Goal: Information Seeking & Learning: Learn about a topic

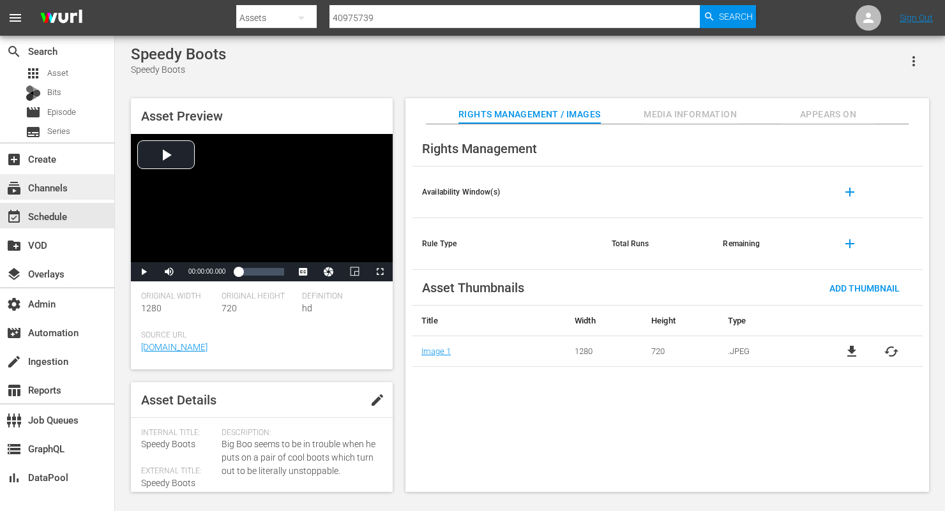
click at [60, 190] on div "subscriptions Channels" at bounding box center [35, 185] width 71 height 11
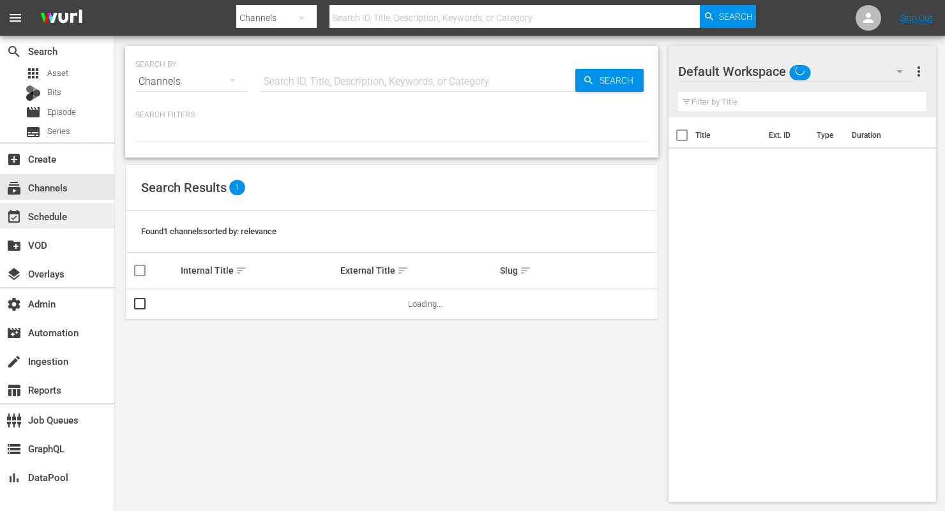
click at [50, 220] on div "event_available Schedule" at bounding box center [35, 214] width 71 height 11
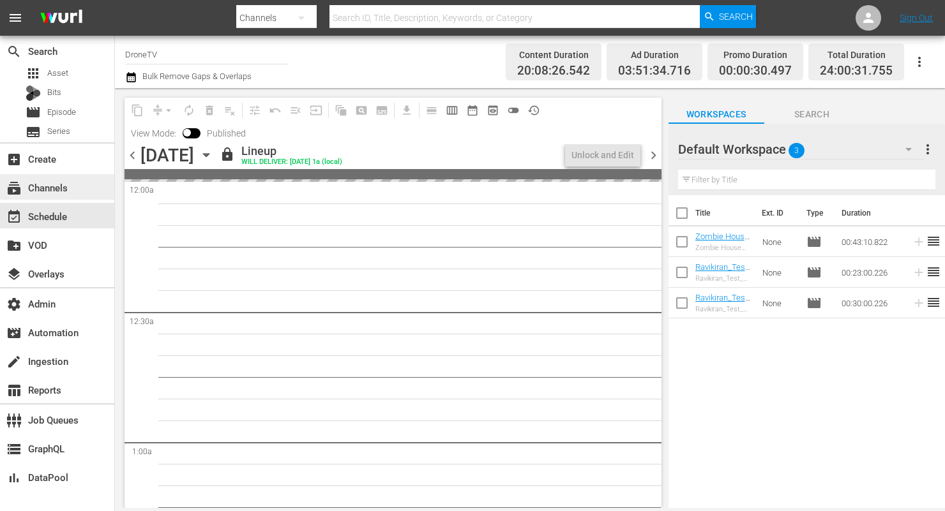
click at [56, 181] on div "subscriptions Channels" at bounding box center [35, 185] width 71 height 11
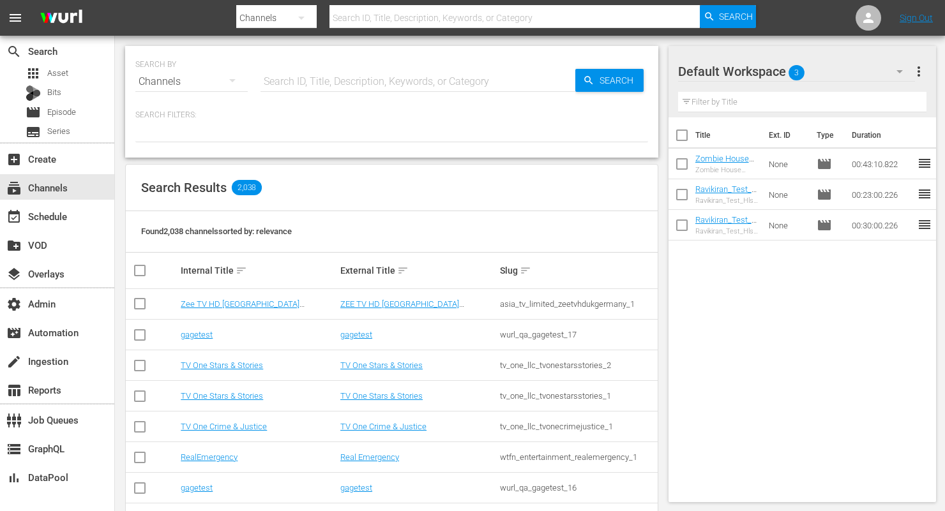
click at [306, 17] on icon "button" at bounding box center [301, 17] width 15 height 15
click at [278, 140] on div "Assets" at bounding box center [277, 135] width 51 height 20
type input "40975739"
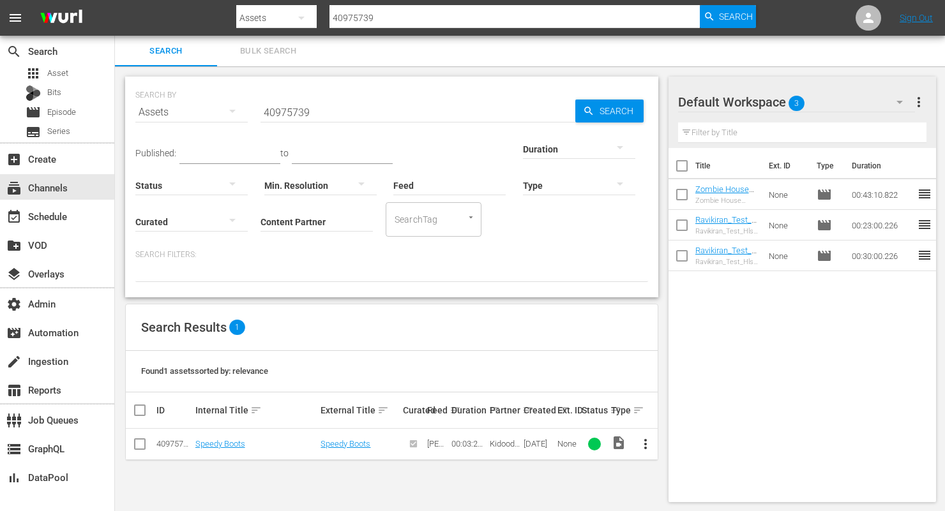
click at [389, 22] on input "40975739" at bounding box center [514, 18] width 370 height 31
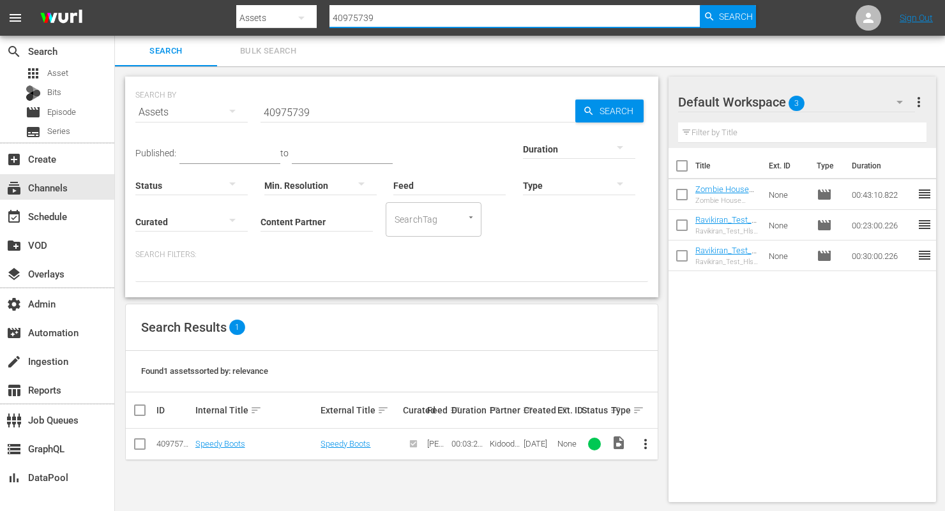
click at [389, 22] on input "40975739" at bounding box center [514, 18] width 370 height 31
type input "1131"
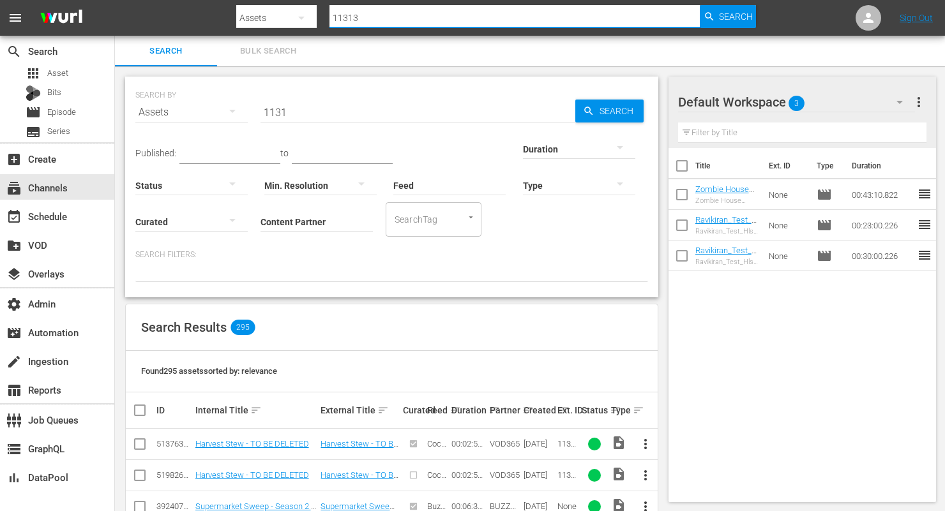
type input "113131"
type input "113131379"
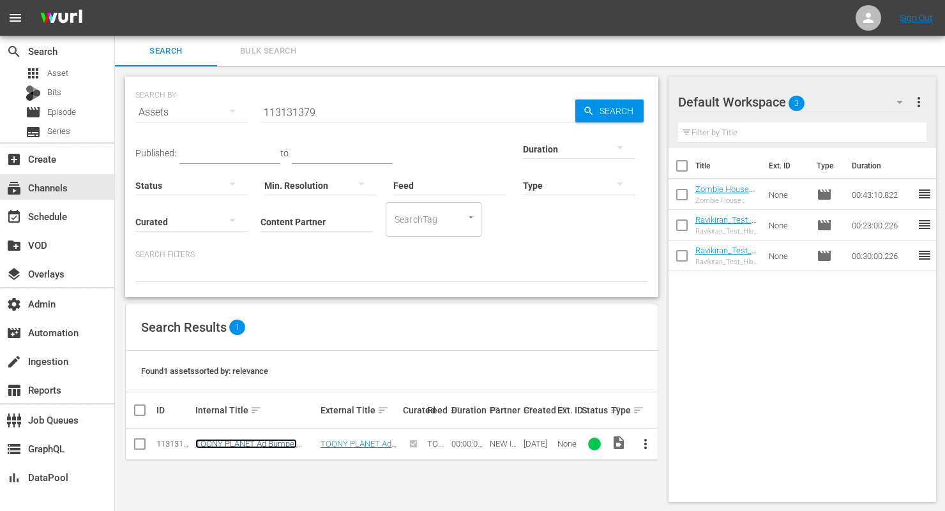
click at [257, 446] on link "TOONY PLANET Ad Bumper A_3sec" at bounding box center [245, 448] width 101 height 19
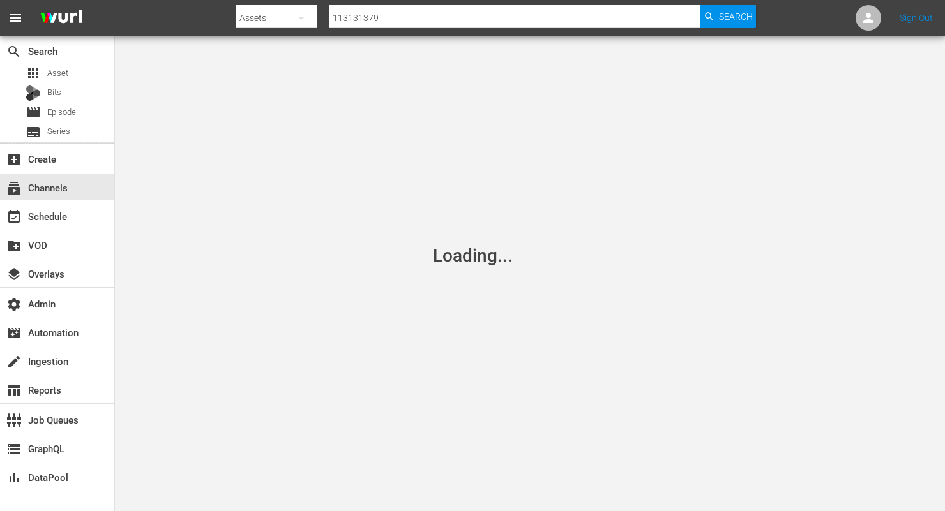
click at [415, 19] on input "113131379" at bounding box center [514, 18] width 370 height 31
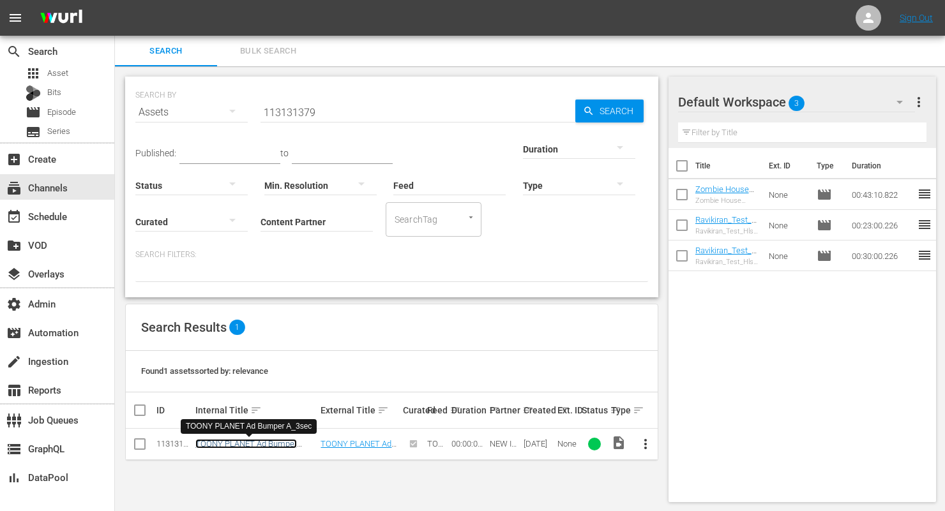
click at [287, 448] on link "TOONY PLANET Ad Bumper A_3sec" at bounding box center [245, 448] width 101 height 19
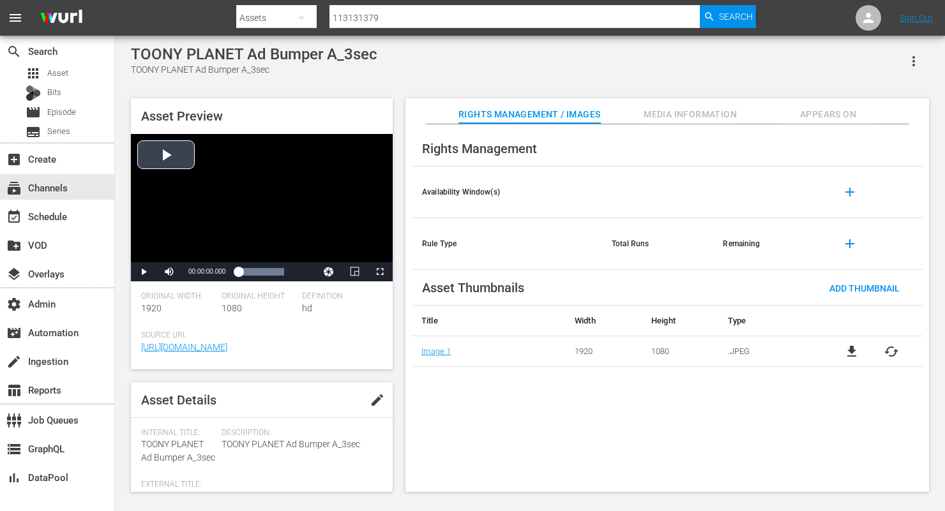
click at [187, 158] on div "Video Player" at bounding box center [262, 198] width 262 height 128
click at [690, 114] on span "Media Information" at bounding box center [690, 115] width 96 height 16
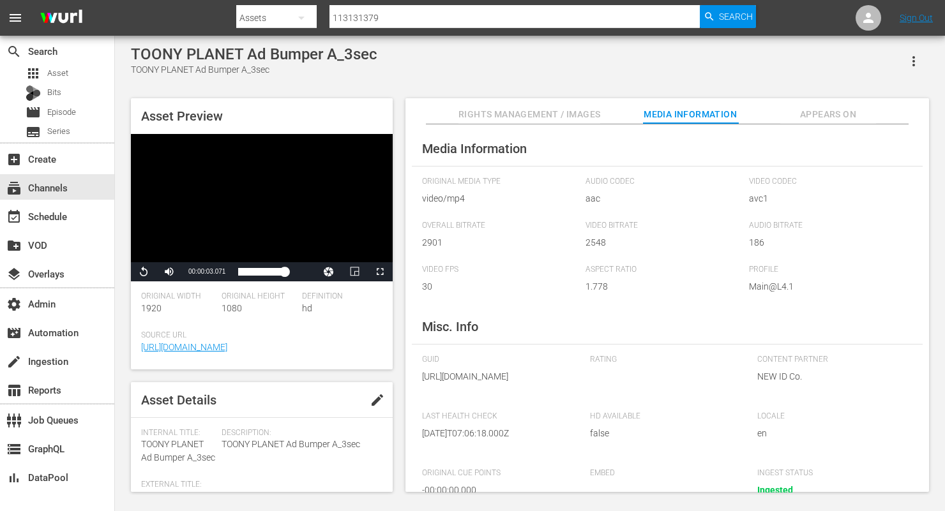
click at [835, 104] on button "Appears On" at bounding box center [828, 111] width 96 height 26
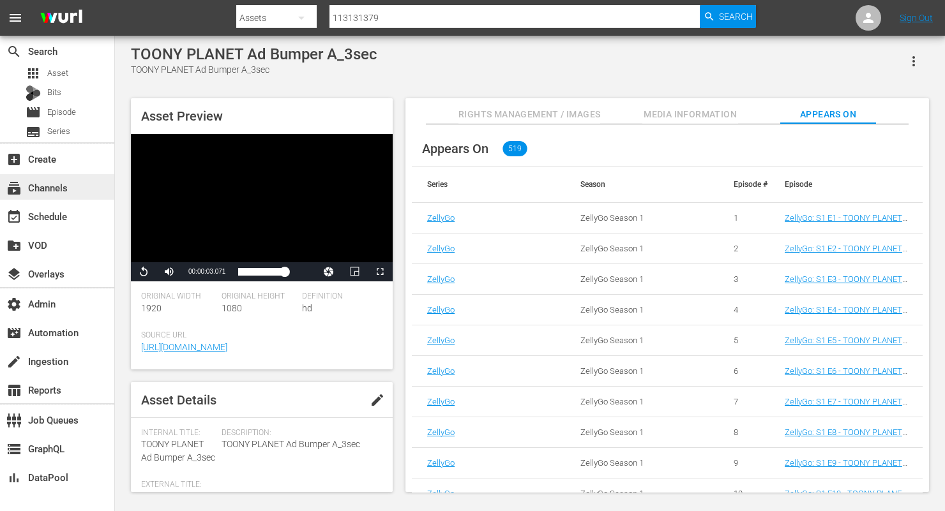
click at [68, 186] on div "subscriptions Channels" at bounding box center [35, 185] width 71 height 11
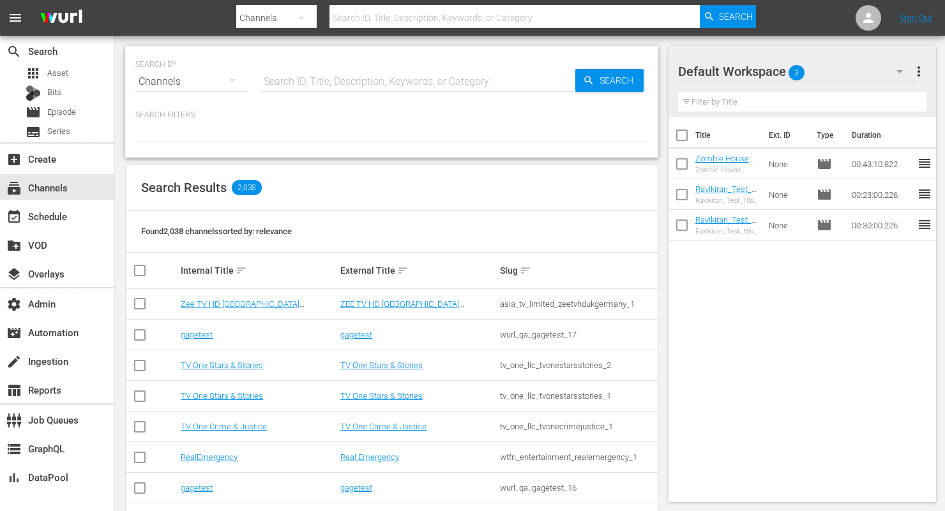
click at [64, 228] on div "event_available Schedule" at bounding box center [57, 215] width 114 height 29
click at [70, 217] on div "event_available Schedule" at bounding box center [35, 214] width 71 height 11
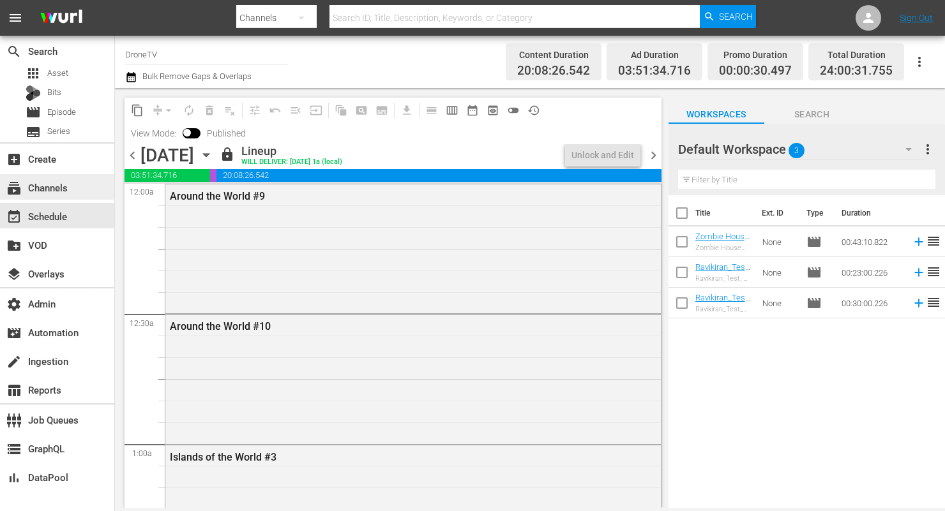
click at [71, 181] on div "subscriptions Channels" at bounding box center [57, 187] width 114 height 26
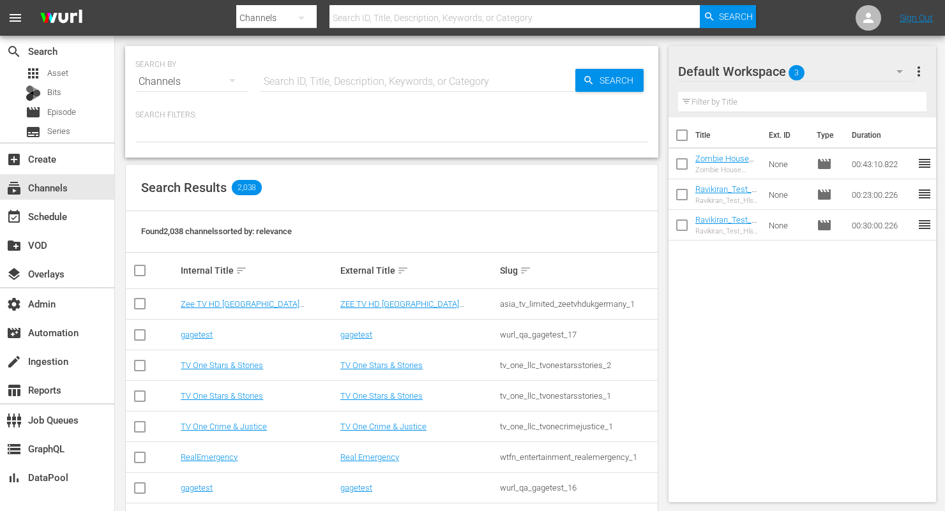
click at [290, 16] on button "button" at bounding box center [301, 18] width 31 height 31
click at [256, 133] on div "Assets" at bounding box center [277, 135] width 51 height 20
type input "113131379"
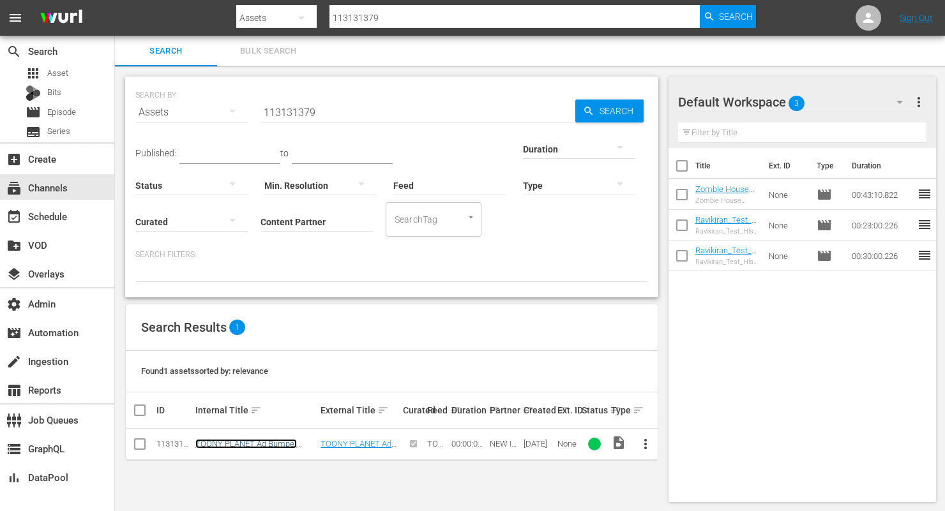
click at [240, 444] on link "TOONY PLANET Ad Bumper A_3sec" at bounding box center [245, 448] width 101 height 19
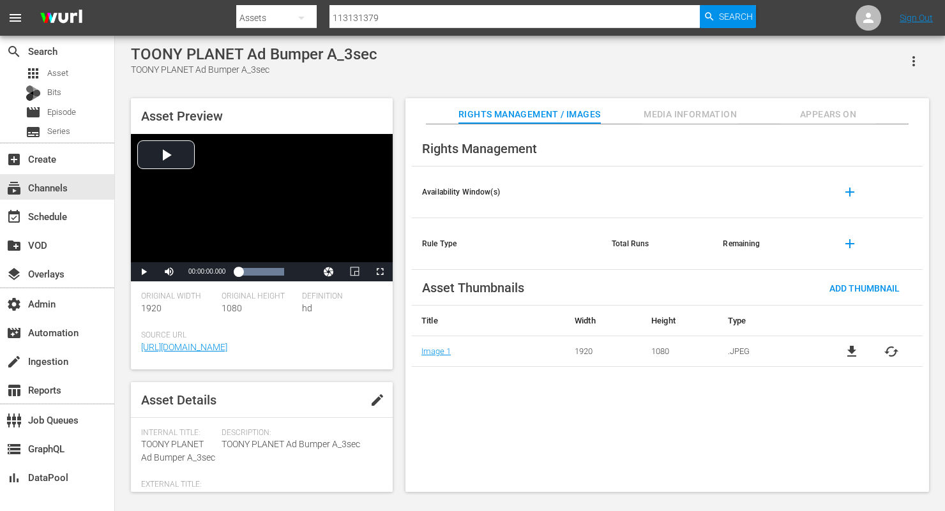
click at [828, 119] on span "Appears On" at bounding box center [828, 115] width 96 height 16
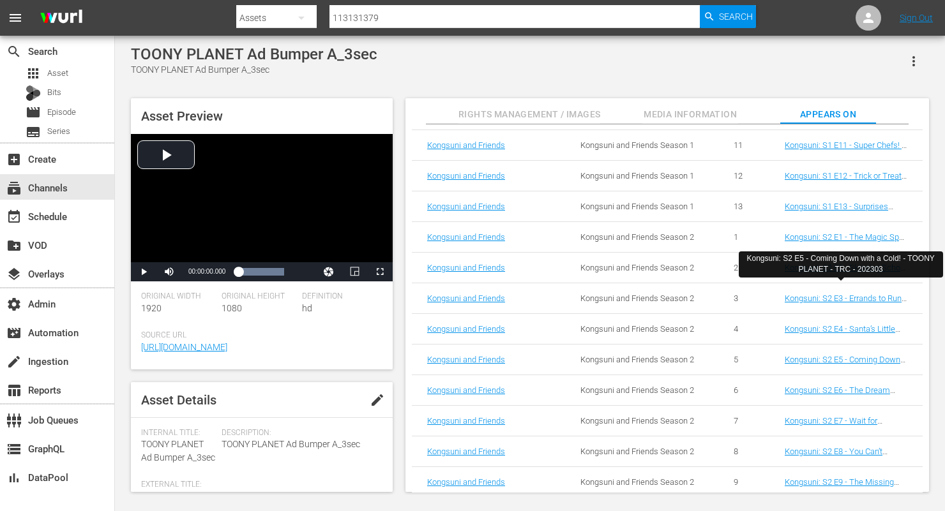
scroll to position [1409, 0]
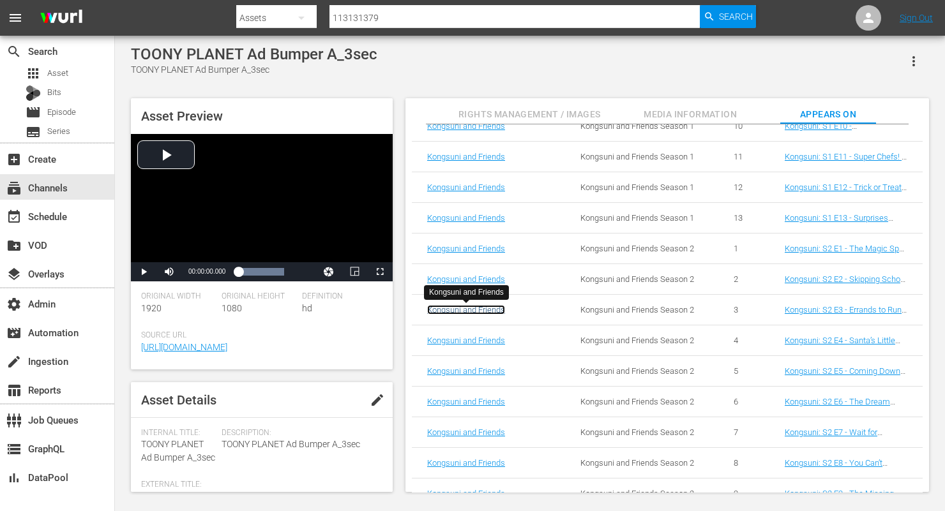
click at [495, 312] on link "Kongsuni and Friends" at bounding box center [466, 310] width 78 height 10
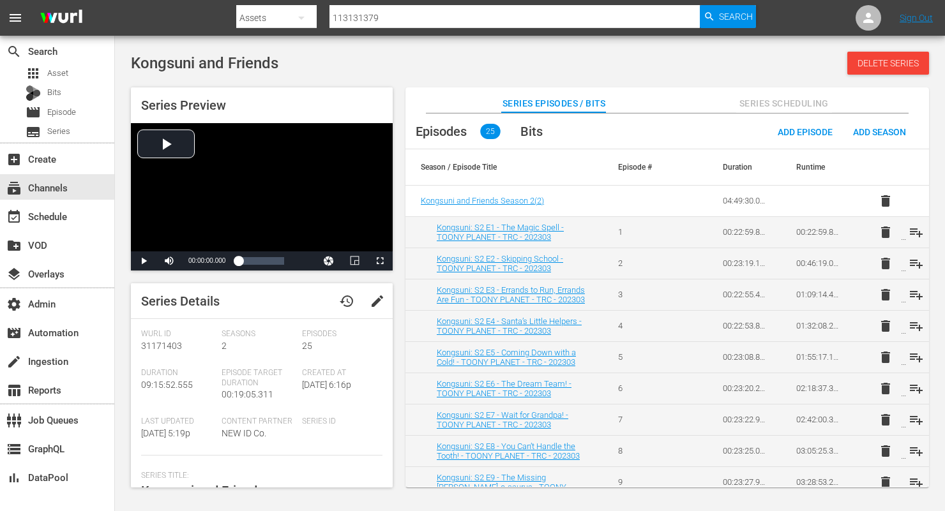
click at [792, 103] on span "Series Scheduling" at bounding box center [784, 104] width 96 height 16
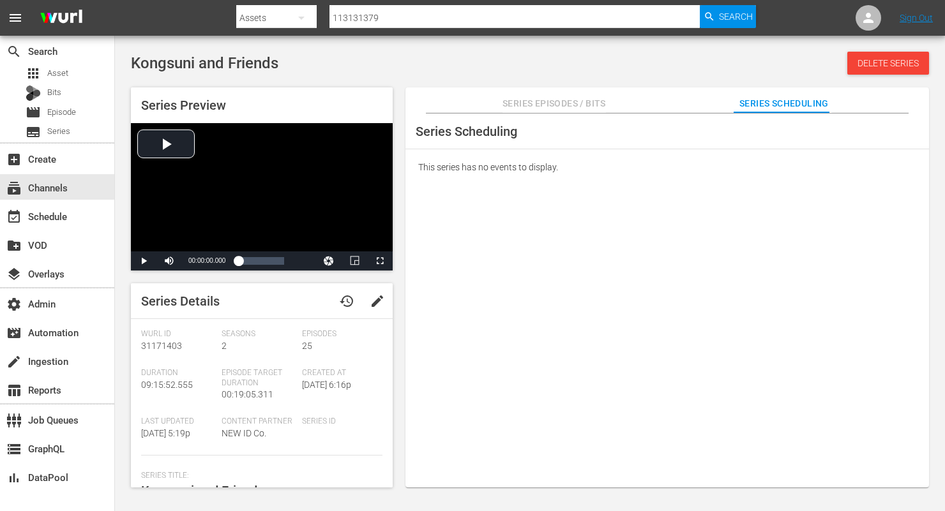
click at [571, 96] on span "Series Episodes / Bits" at bounding box center [553, 104] width 103 height 16
